Goal: Find specific fact: Find specific fact

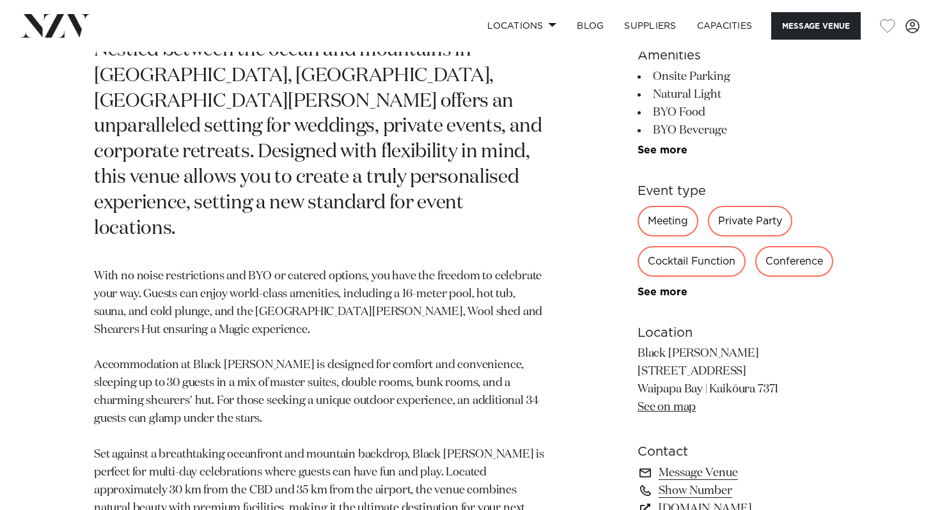
scroll to position [732, 0]
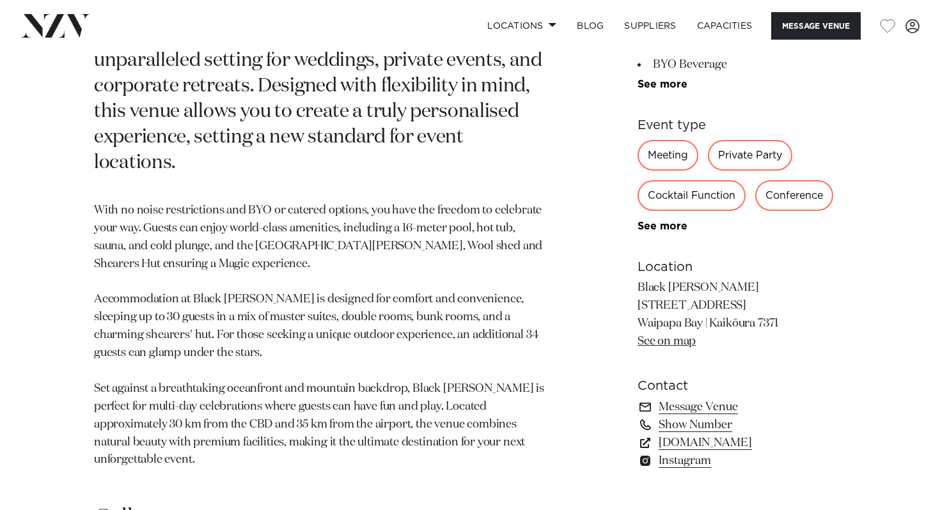
drag, startPoint x: 744, startPoint y: 230, endPoint x: 638, endPoint y: 226, distance: 106.2
click at [638, 279] on p "Black [PERSON_NAME] [STREET_ADDRESS] [GEOGRAPHIC_DATA] | [GEOGRAPHIC_DATA] 7371…" at bounding box center [742, 315] width 208 height 72
copy p "[STREET_ADDRESS]"
drag, startPoint x: 781, startPoint y: 245, endPoint x: 758, endPoint y: 245, distance: 22.4
click at [758, 279] on p "Black [PERSON_NAME] [STREET_ADDRESS] [GEOGRAPHIC_DATA] | [GEOGRAPHIC_DATA] 7371…" at bounding box center [742, 315] width 208 height 72
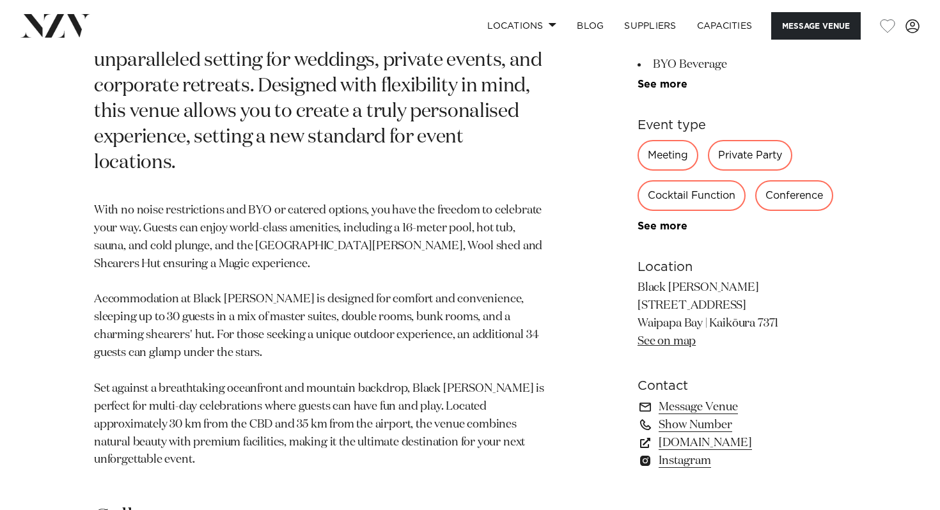
copy p "7371"
drag, startPoint x: 705, startPoint y: 247, endPoint x: 638, endPoint y: 242, distance: 67.4
click at [638, 279] on p "Black [PERSON_NAME] [STREET_ADDRESS] [GEOGRAPHIC_DATA] | [GEOGRAPHIC_DATA] 7371…" at bounding box center [742, 315] width 208 height 72
copy p "[GEOGRAPHIC_DATA]"
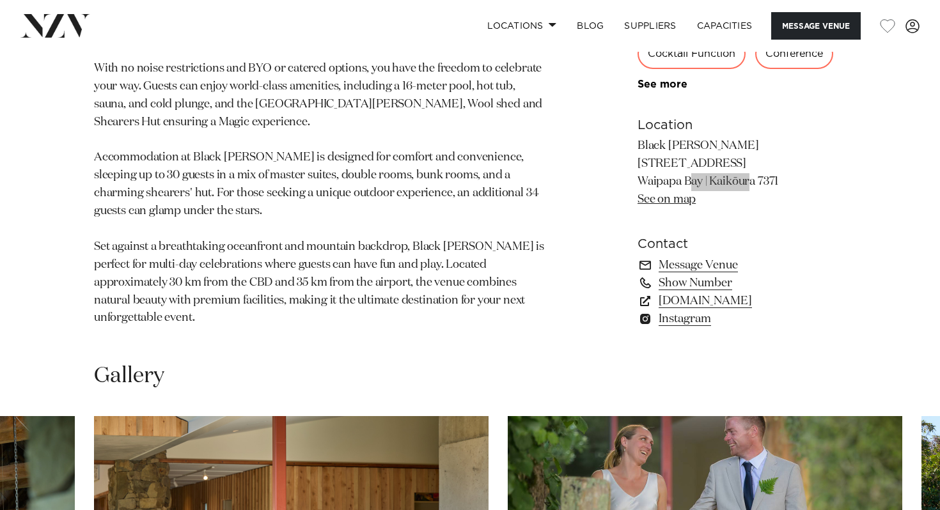
scroll to position [868, 0]
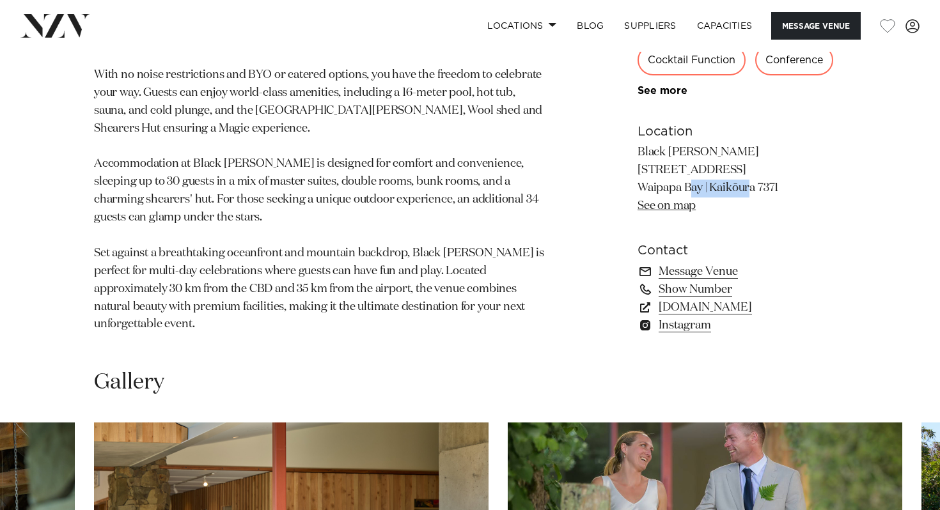
drag, startPoint x: 746, startPoint y: 95, endPoint x: 639, endPoint y: 91, distance: 106.9
click at [639, 144] on p "Black [PERSON_NAME] [STREET_ADDRESS] [GEOGRAPHIC_DATA] | [GEOGRAPHIC_DATA] 7371…" at bounding box center [742, 180] width 208 height 72
copy p "[STREET_ADDRESS]"
